Goal: Task Accomplishment & Management: Use online tool/utility

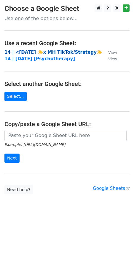
click at [47, 53] on strong "14 | <3 JUL 23 ☀️x MH TikTok/Strategy☀️" at bounding box center [53, 52] width 98 height 5
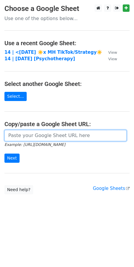
click at [33, 135] on input "url" at bounding box center [65, 135] width 122 height 11
paste input "https://docs.google.com/spreadsheets/d/1THtGwULj_ec71wZKlJrYM_bBPejFZXhgFWXbWsm…"
type input "https://docs.google.com/spreadsheets/d/1THtGwULj_ec71wZKlJrYM_bBPejFZXhgFWXbWsm…"
click at [4, 154] on input "Next" at bounding box center [11, 158] width 15 height 9
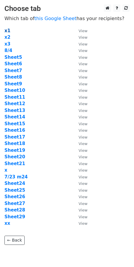
click at [7, 29] on strong "x1" at bounding box center [7, 30] width 6 height 5
click at [7, 38] on strong "x2" at bounding box center [7, 37] width 6 height 5
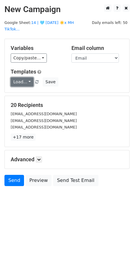
click at [23, 77] on link "Load..." at bounding box center [22, 81] width 23 height 9
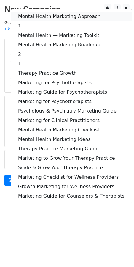
click at [49, 12] on link "Mental Health Marketing Approach" at bounding box center [71, 16] width 120 height 9
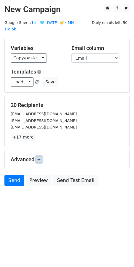
click at [40, 158] on icon at bounding box center [39, 160] width 4 height 4
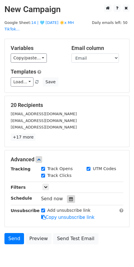
click at [69, 197] on icon at bounding box center [71, 199] width 4 height 4
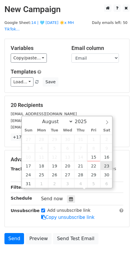
type input "2025-08-23 12:00"
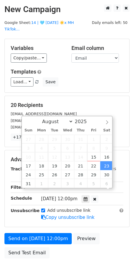
scroll to position [0, 0]
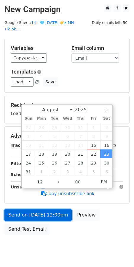
click at [45, 211] on link "Send on Aug 23 at 12:00pm" at bounding box center [37, 215] width 67 height 11
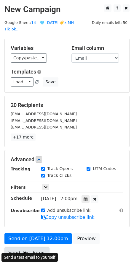
click at [34, 247] on link "Send Test Email" at bounding box center [26, 252] width 45 height 11
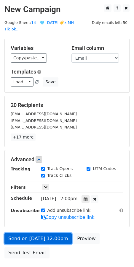
click at [36, 235] on link "Send on Aug 23 at 12:00pm" at bounding box center [37, 238] width 67 height 11
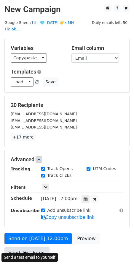
click at [32, 247] on link "Send Test Email" at bounding box center [26, 252] width 45 height 11
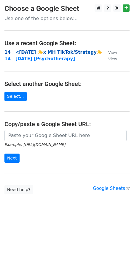
click at [40, 50] on strong "14 | <[DATE] ☀️x MH TikTok/Strategy☀️" at bounding box center [53, 52] width 98 height 5
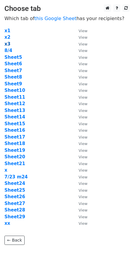
click at [9, 45] on strong "x3" at bounding box center [7, 43] width 6 height 5
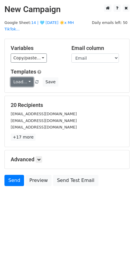
click at [20, 78] on link "Load..." at bounding box center [22, 81] width 23 height 9
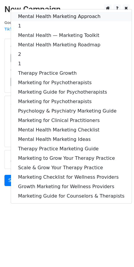
click at [34, 12] on link "Mental Health Marketing Approach" at bounding box center [71, 16] width 120 height 9
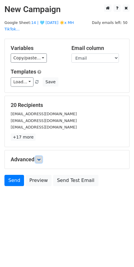
click at [41, 156] on link at bounding box center [38, 159] width 7 height 7
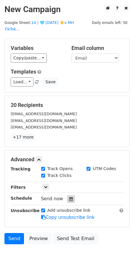
click at [70, 195] on div at bounding box center [71, 199] width 8 height 8
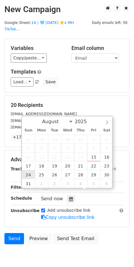
type input "2025-08-24 12:00"
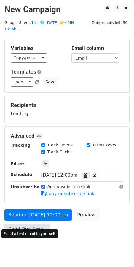
click at [28, 224] on link "Send Test Email" at bounding box center [26, 229] width 45 height 11
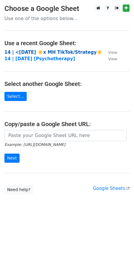
click at [24, 53] on strong "14 | <3 JUL 23 ☀️x MH TikTok/Strategy☀️" at bounding box center [53, 52] width 98 height 5
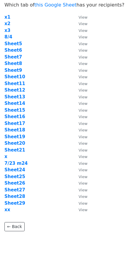
scroll to position [25, 0]
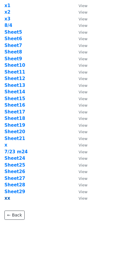
click at [7, 200] on strong "xx" at bounding box center [7, 198] width 6 height 5
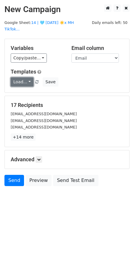
click at [25, 77] on link "Load..." at bounding box center [22, 81] width 23 height 9
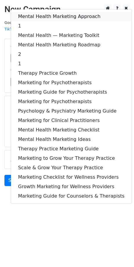
click at [40, 12] on link "Mental Health Marketing Approach" at bounding box center [71, 16] width 120 height 9
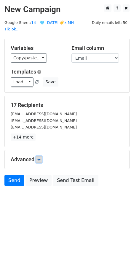
click at [40, 158] on icon at bounding box center [39, 160] width 4 height 4
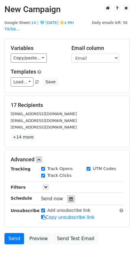
click at [69, 197] on icon at bounding box center [71, 199] width 4 height 4
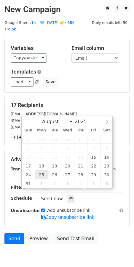
type input "[DATE] 12:00"
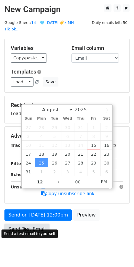
click at [36, 224] on link "Send Test Email" at bounding box center [26, 229] width 45 height 11
